Goal: Use online tool/utility: Utilize a website feature to perform a specific function

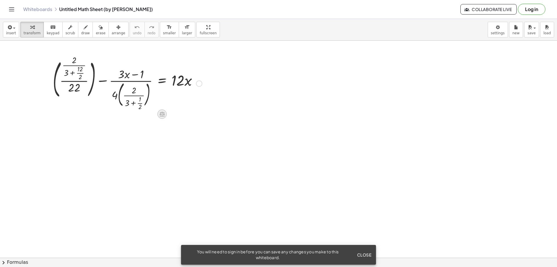
click at [163, 116] on icon at bounding box center [162, 114] width 5 height 5
click at [163, 117] on span "×" at bounding box center [161, 114] width 3 height 8
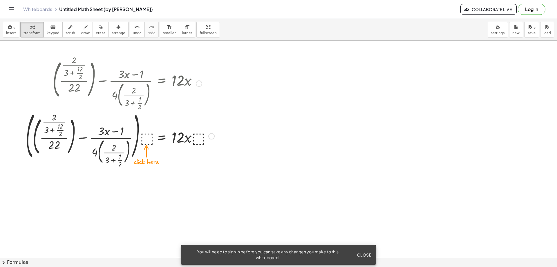
click at [145, 152] on div at bounding box center [120, 136] width 194 height 54
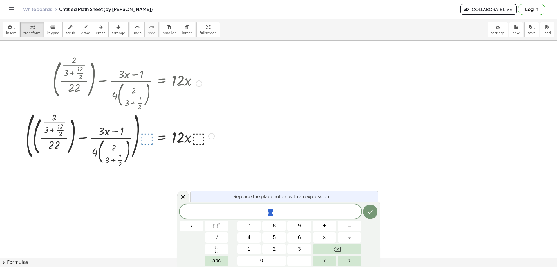
click at [147, 141] on div at bounding box center [120, 136] width 194 height 54
click at [277, 229] on button "8" at bounding box center [274, 226] width 24 height 10
click at [203, 221] on div at bounding box center [192, 226] width 24 height 10
click at [371, 215] on button "Done" at bounding box center [370, 211] width 15 height 15
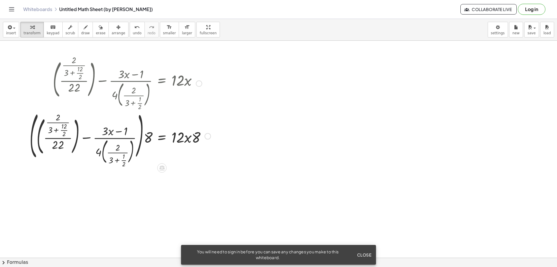
click at [206, 136] on div at bounding box center [208, 136] width 6 height 6
click at [254, 152] on li "Expand new lines: On" at bounding box center [241, 149] width 49 height 9
click at [207, 136] on div "Transform line Copy line as LaTeX Copy derivation as LaTeX Expand new lines: On" at bounding box center [206, 136] width 6 height 6
click at [229, 123] on span "Transform line" at bounding box center [232, 122] width 26 height 5
